Goal: Navigation & Orientation: Find specific page/section

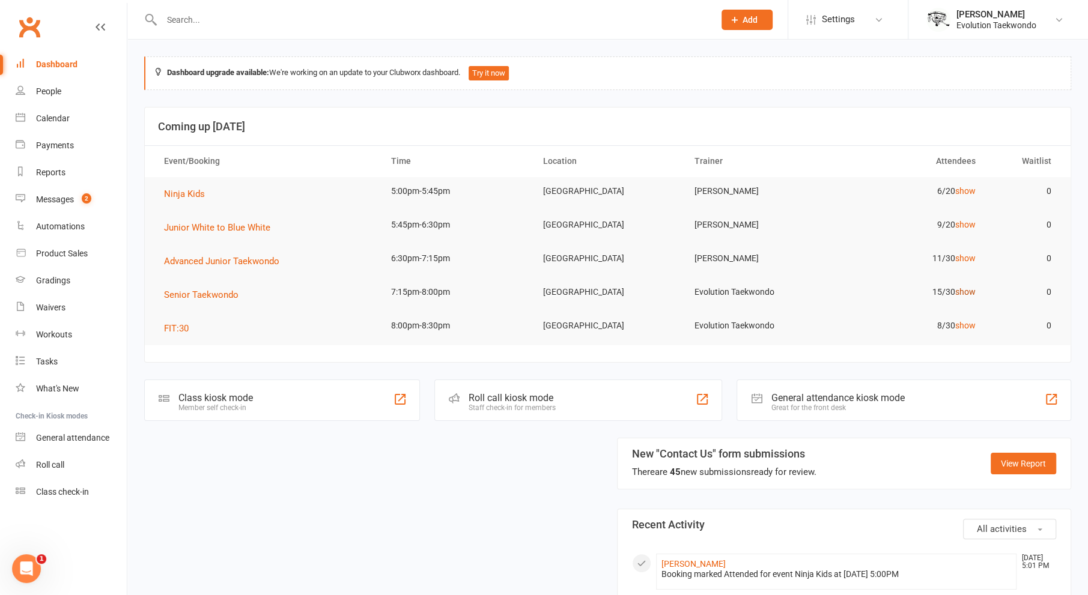
click at [969, 291] on link "show" at bounding box center [965, 292] width 20 height 10
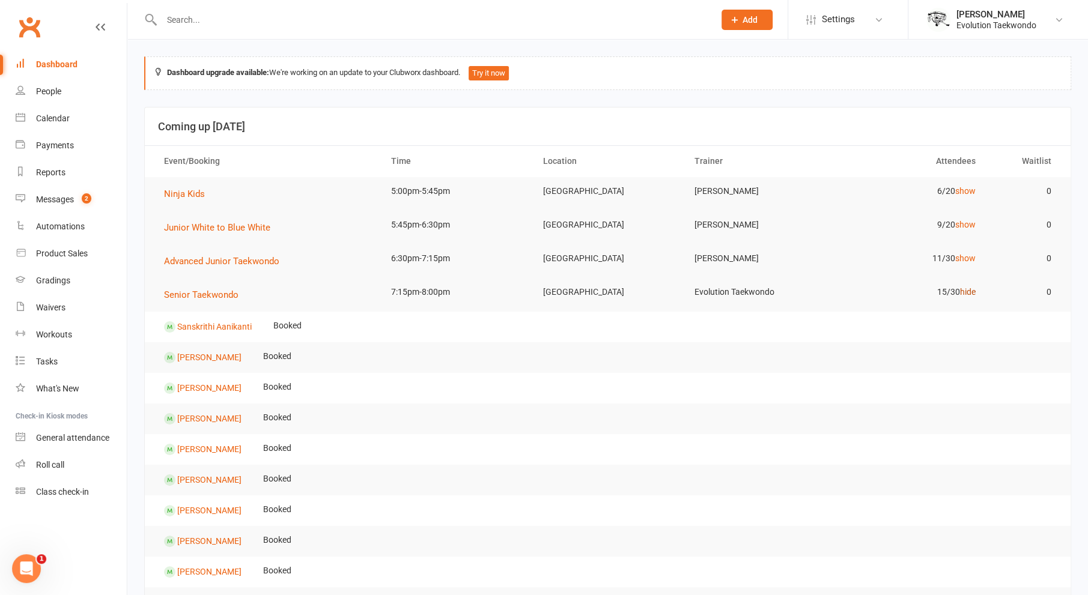
click at [969, 291] on link "hide" at bounding box center [968, 292] width 16 height 10
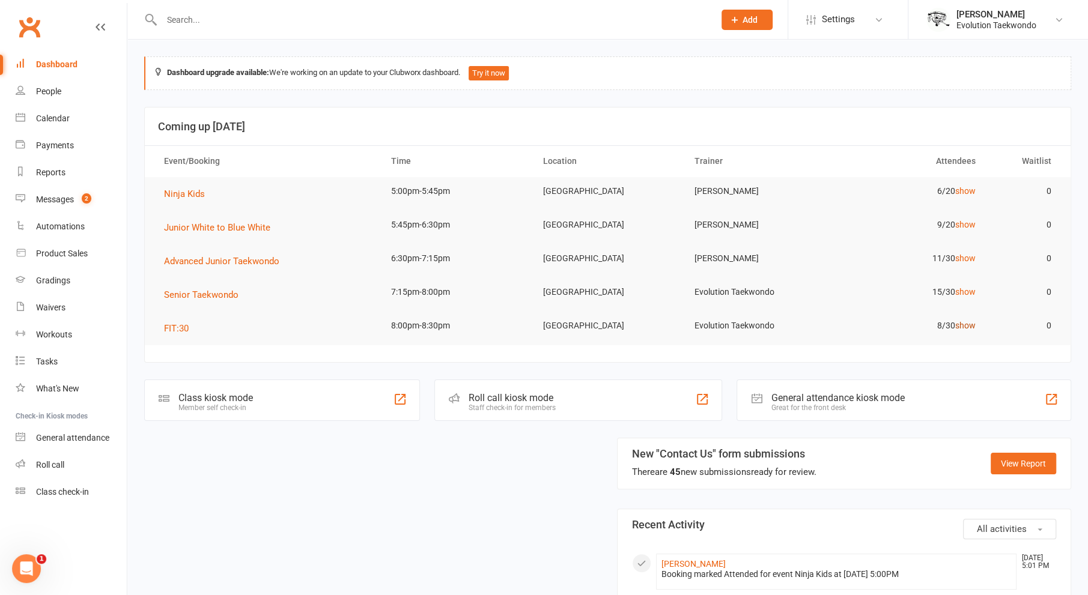
click at [966, 324] on link "show" at bounding box center [965, 326] width 20 height 10
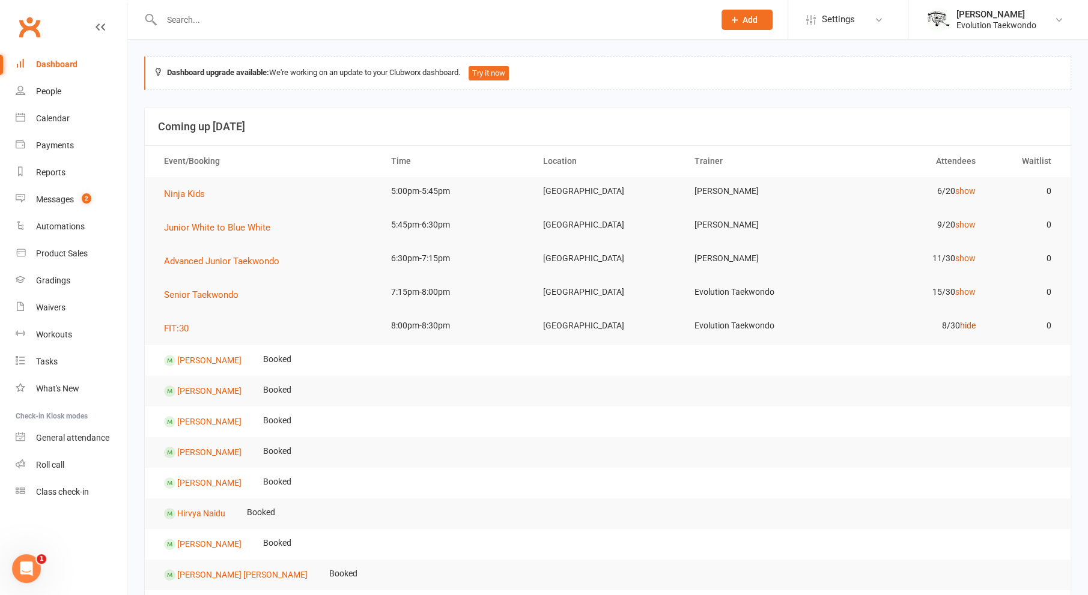
click at [966, 324] on link "hide" at bounding box center [968, 326] width 16 height 10
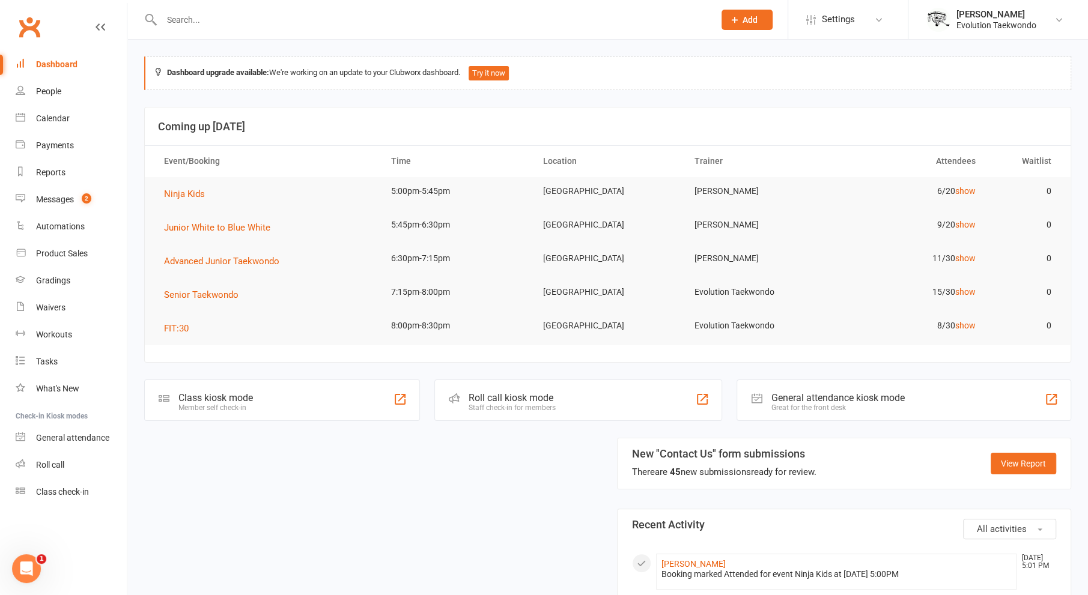
click at [37, 31] on link "Clubworx" at bounding box center [29, 27] width 30 height 30
click at [182, 328] on span "FIT:30" at bounding box center [176, 328] width 25 height 11
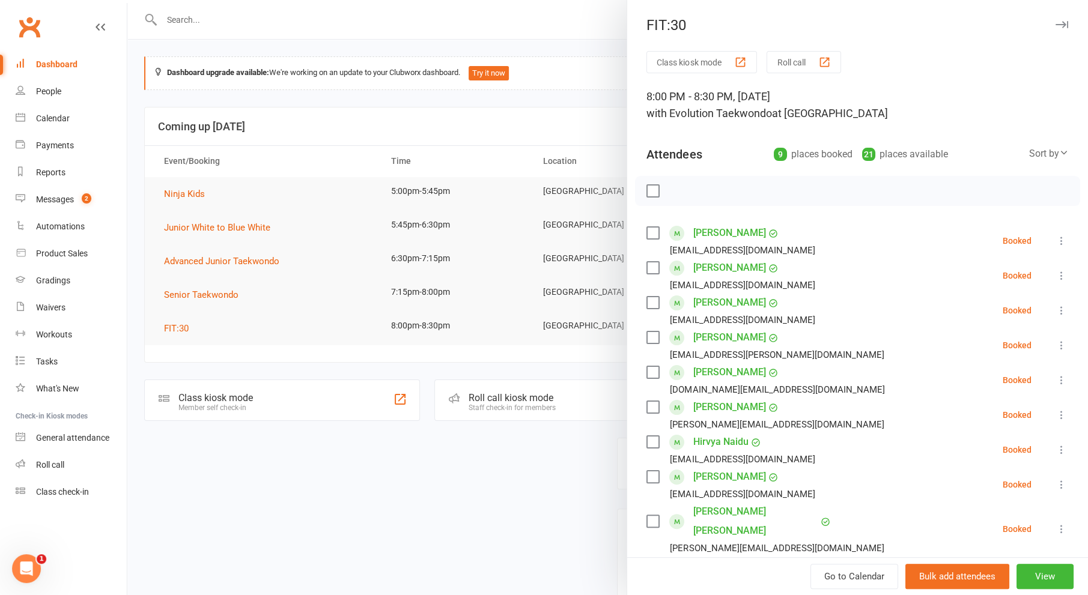
click at [296, 493] on div at bounding box center [607, 297] width 961 height 595
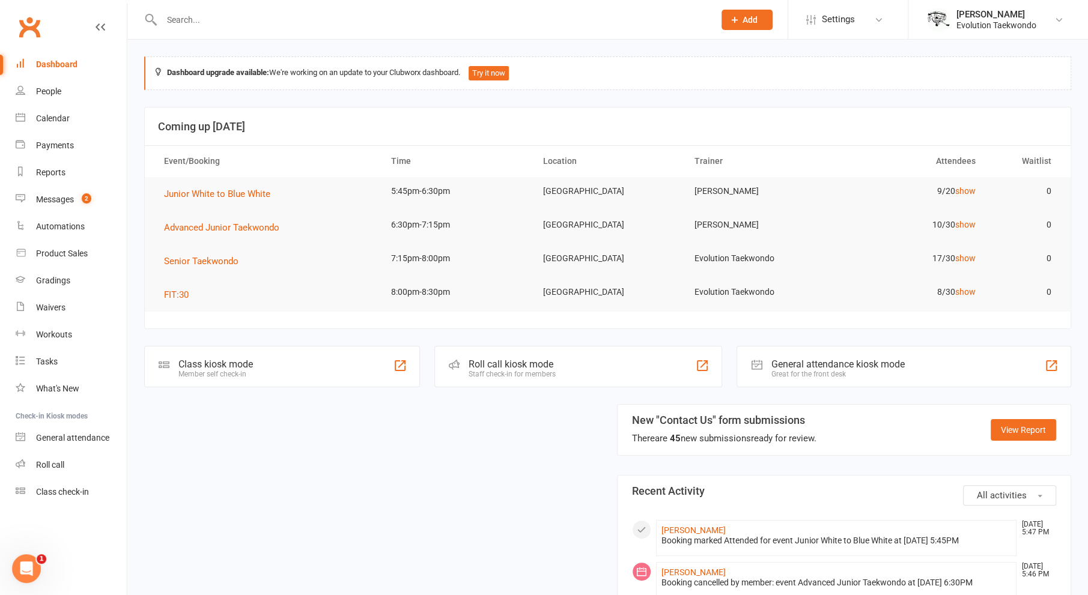
scroll to position [1, 0]
click at [255, 229] on span "Advanced Junior Taekwondo" at bounding box center [221, 227] width 115 height 11
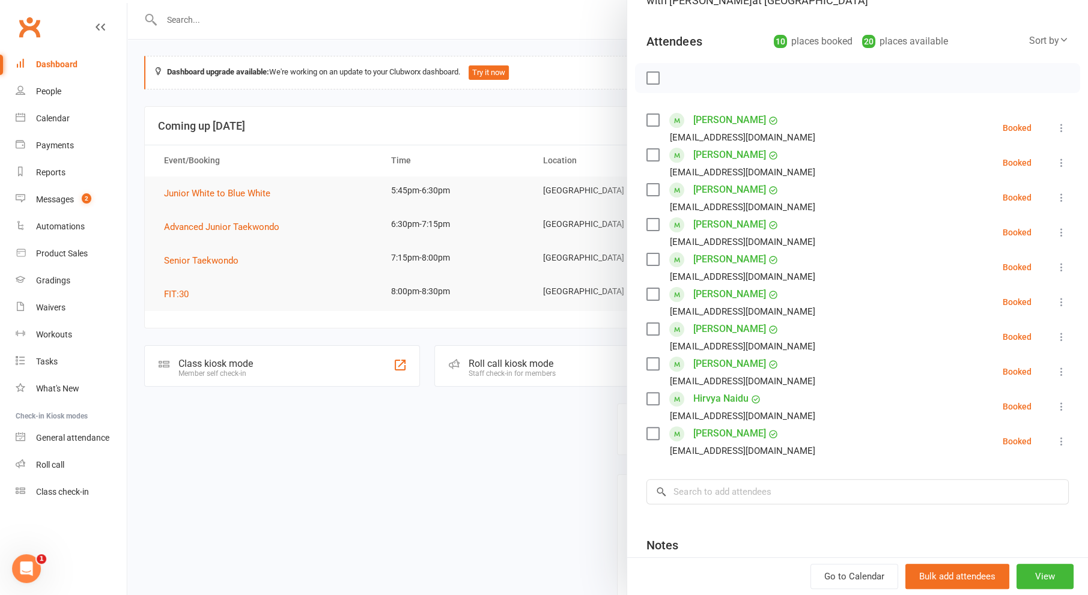
scroll to position [114, 0]
